Goal: Information Seeking & Learning: Check status

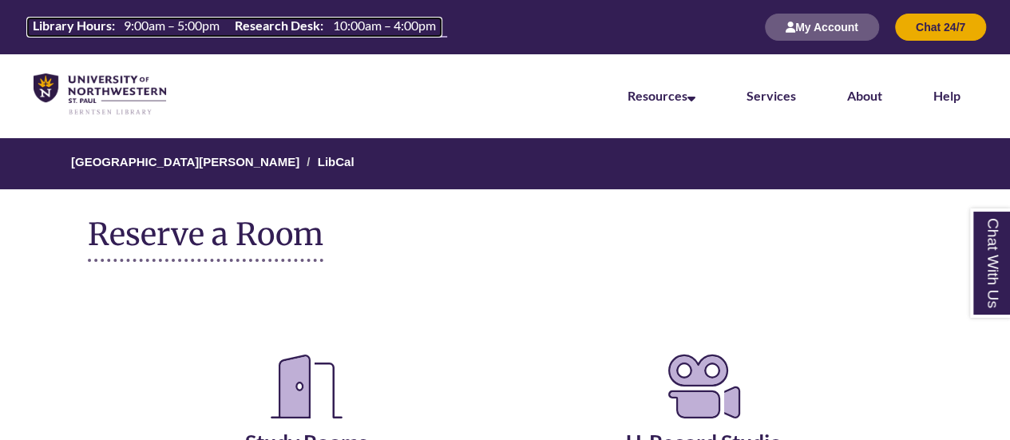
click at [203, 31] on span "9:00am – 5:00pm" at bounding box center [172, 25] width 96 height 15
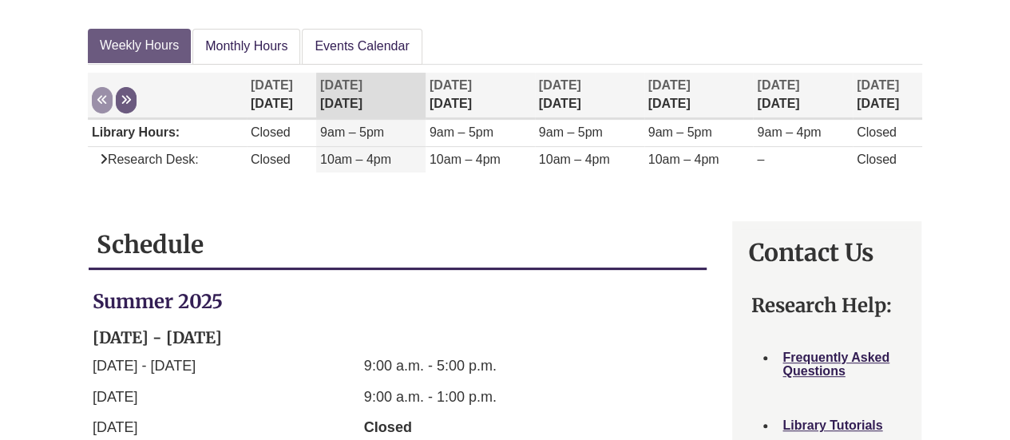
scroll to position [278, 0]
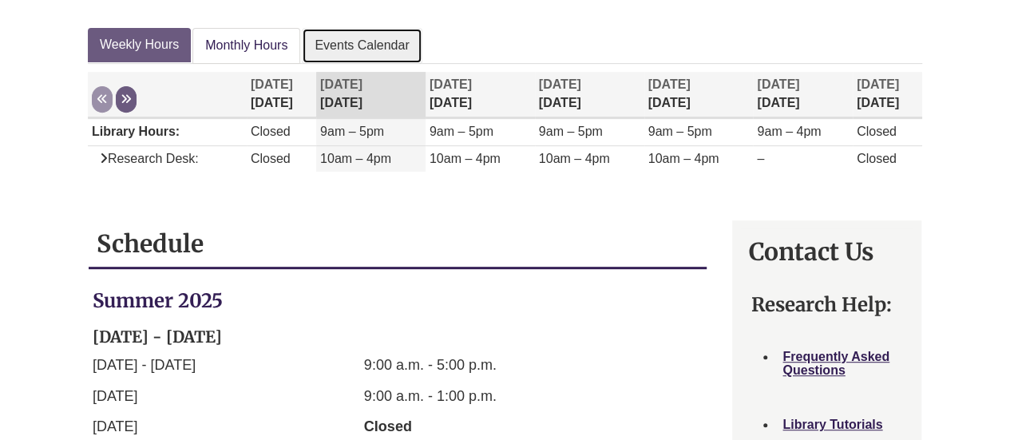
click at [380, 42] on link "Events Calendar" at bounding box center [362, 46] width 120 height 36
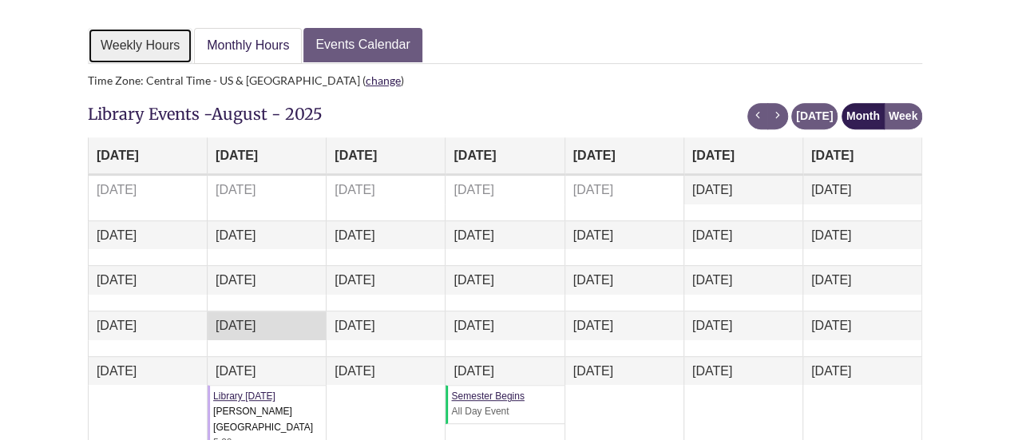
click at [144, 36] on link "Weekly Hours" at bounding box center [140, 46] width 105 height 36
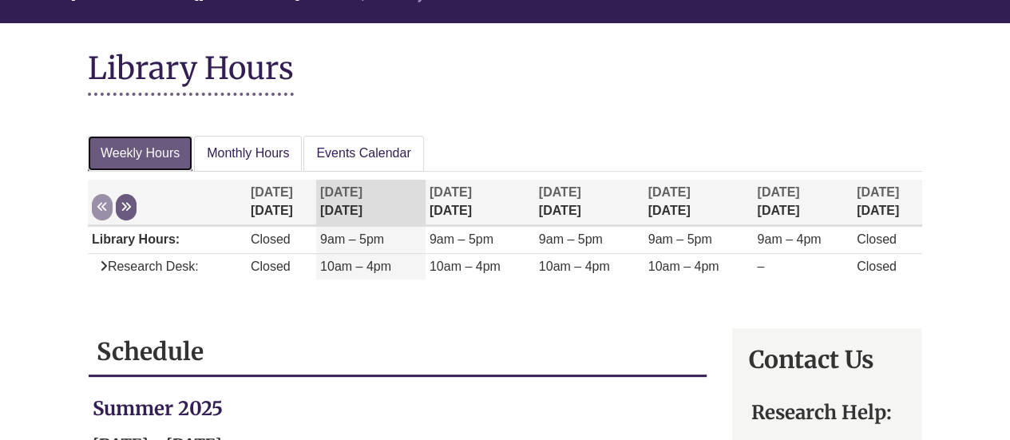
scroll to position [172, 0]
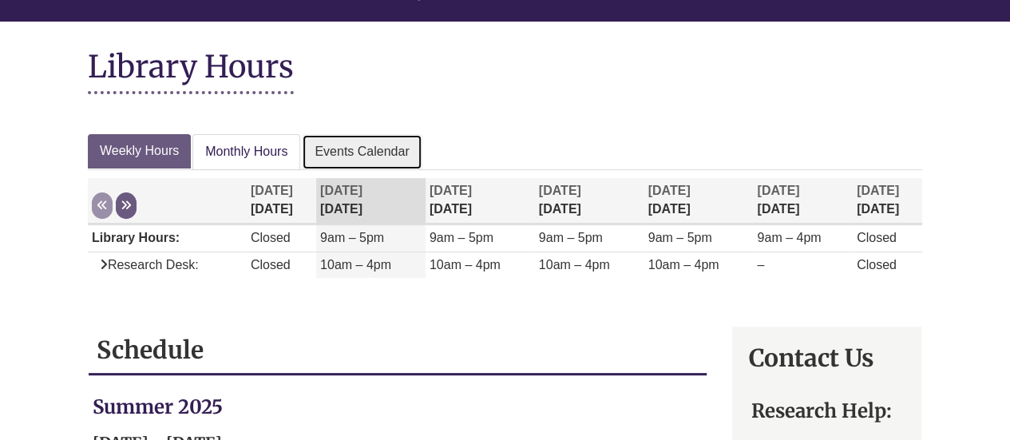
click at [346, 162] on link "Events Calendar" at bounding box center [362, 152] width 120 height 36
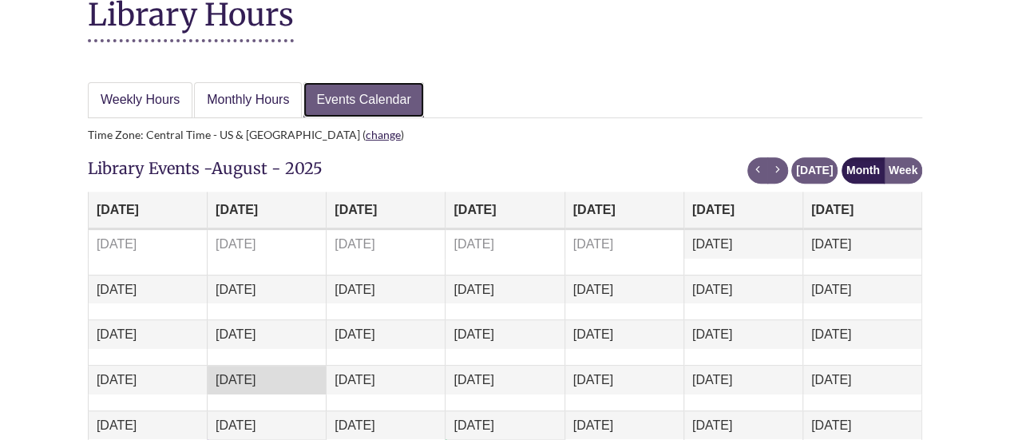
scroll to position [223, 0]
click at [784, 169] on span "next" at bounding box center [777, 170] width 11 height 11
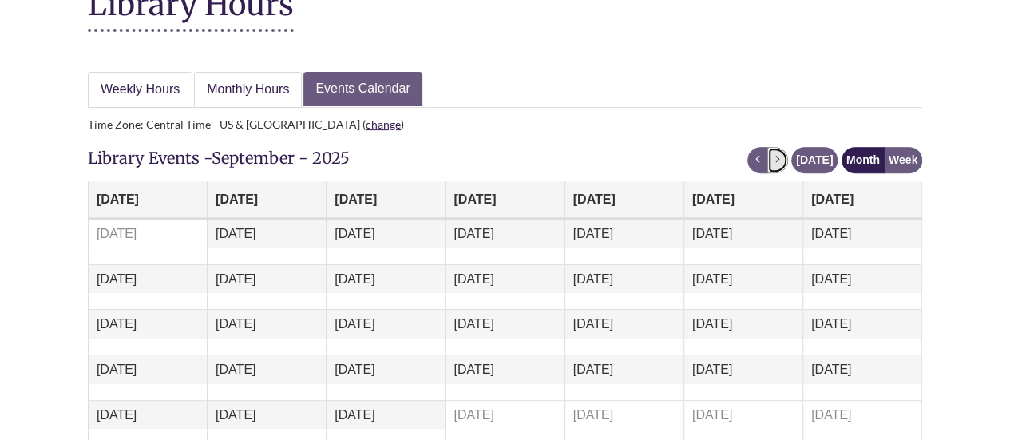
scroll to position [235, 0]
click at [782, 162] on button "next" at bounding box center [778, 159] width 21 height 26
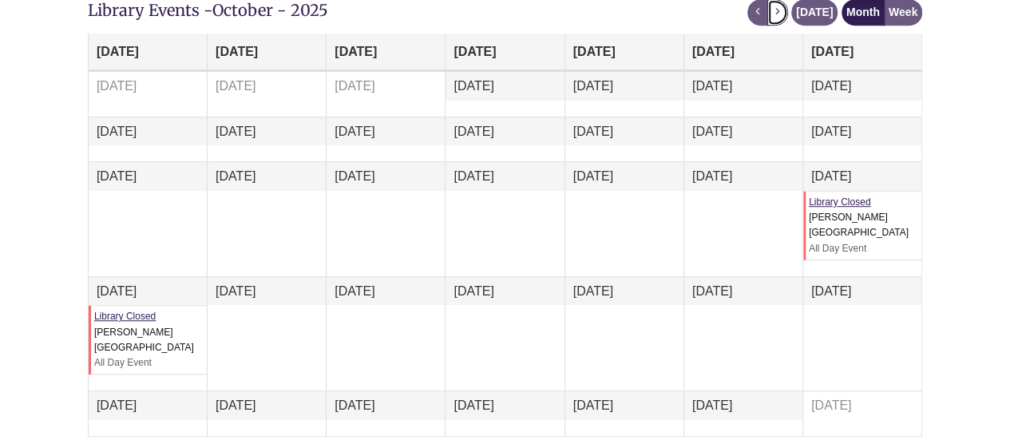
scroll to position [353, 0]
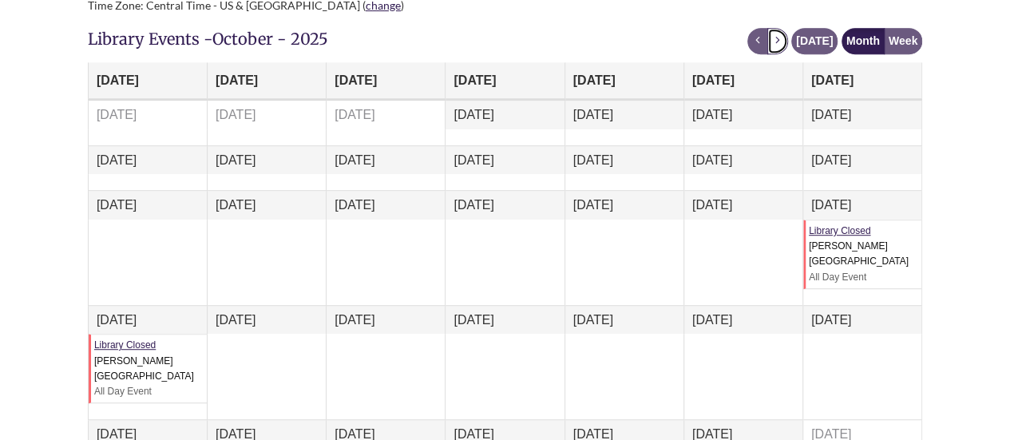
click at [784, 31] on button "next" at bounding box center [778, 41] width 21 height 26
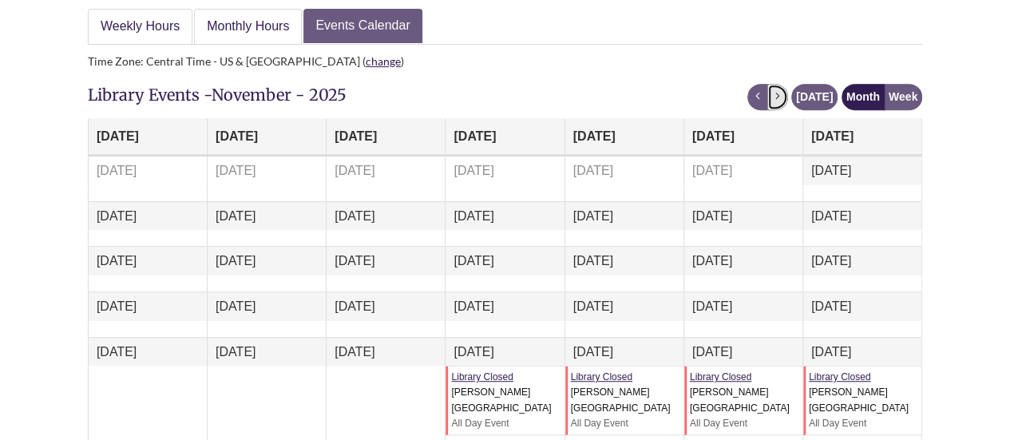
scroll to position [299, 0]
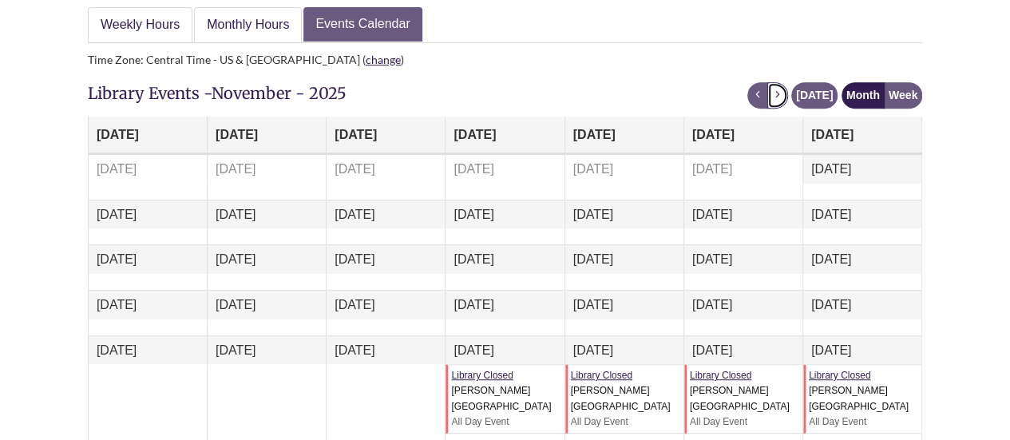
click at [781, 85] on button "next" at bounding box center [778, 95] width 21 height 26
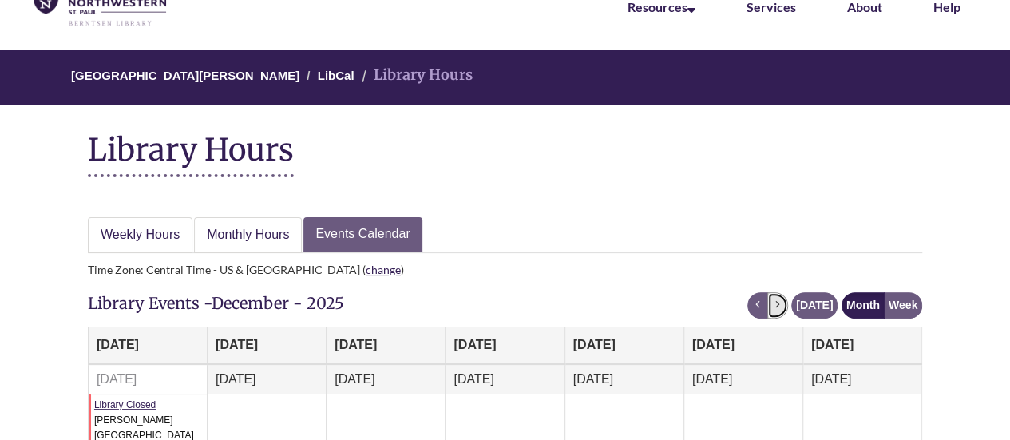
scroll to position [88, 0]
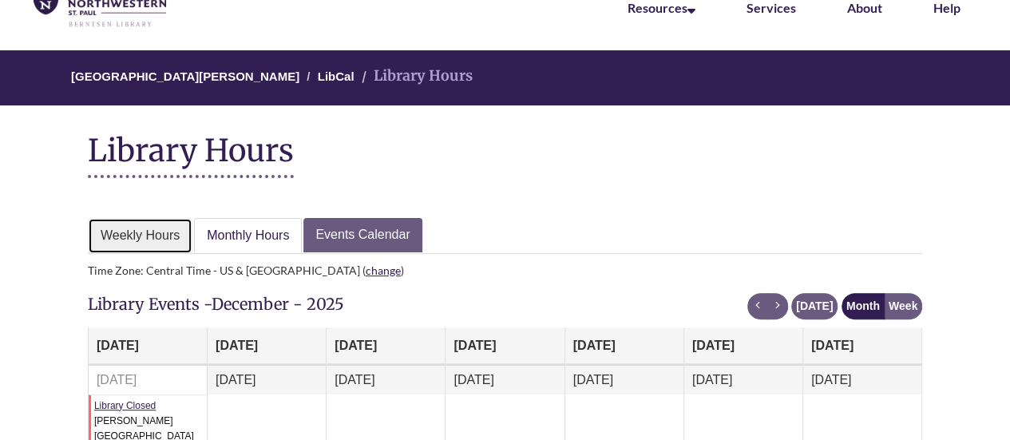
click at [155, 248] on link "Weekly Hours" at bounding box center [140, 236] width 105 height 36
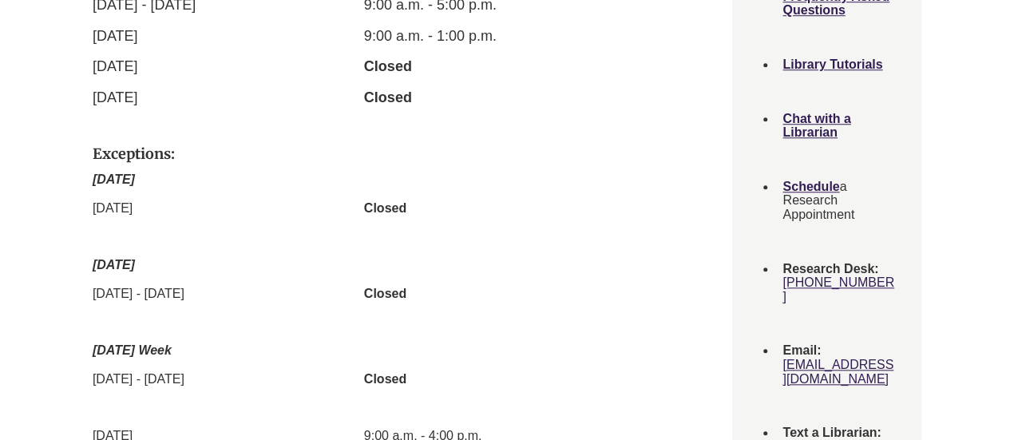
scroll to position [744, 0]
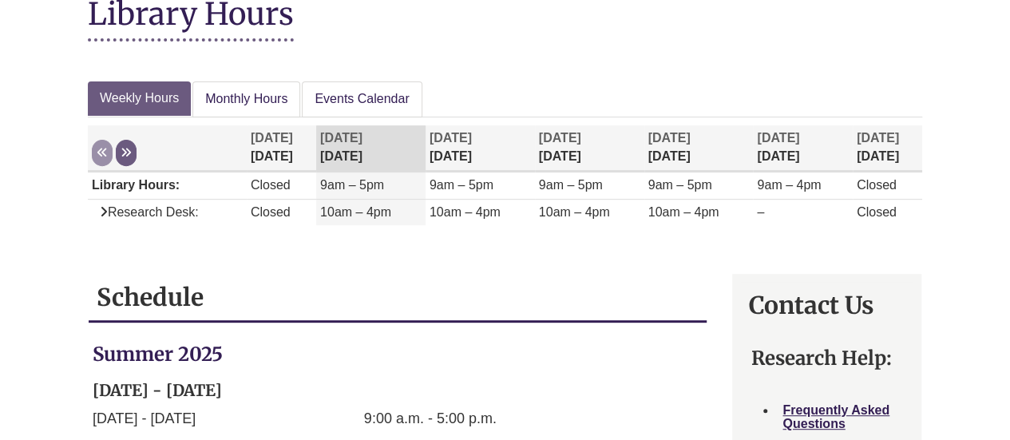
scroll to position [200, 0]
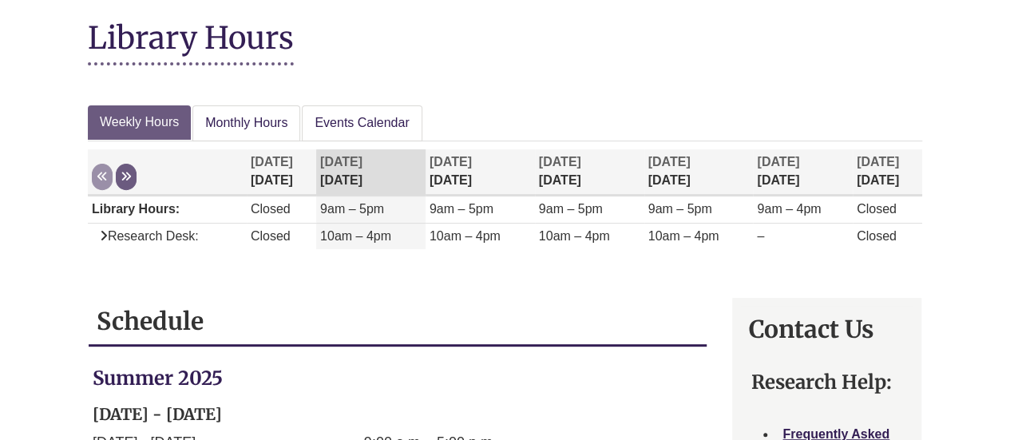
click at [375, 146] on div "Display of Opening hours Previous Next [DATE] [DATE] [DATE] [DATE] [DATE] [DATE…" at bounding box center [505, 207] width 835 height 132
click at [379, 107] on link "Events Calendar" at bounding box center [362, 123] width 120 height 36
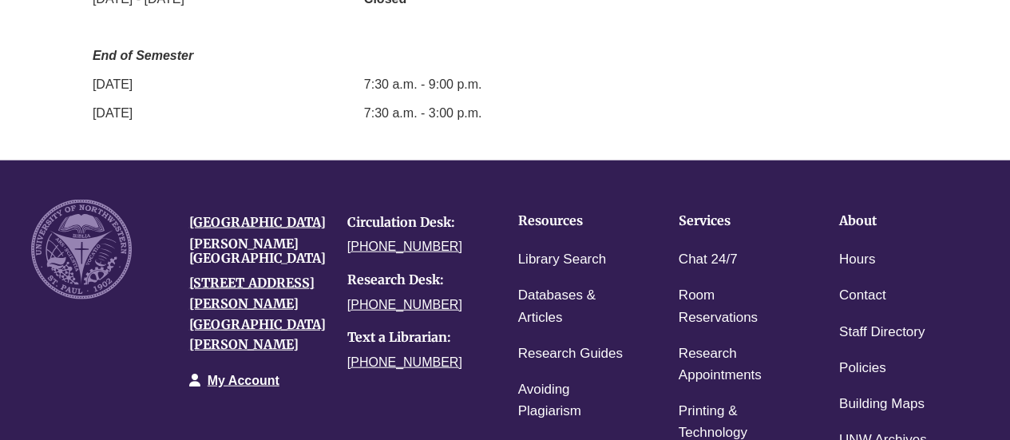
scroll to position [1965, 0]
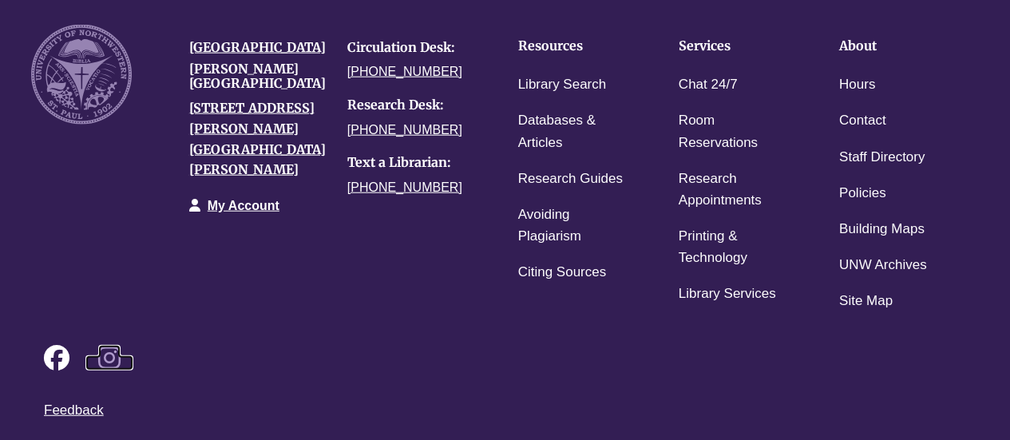
click at [119, 345] on icon at bounding box center [109, 358] width 22 height 26
